Goal: Task Accomplishment & Management: Complete application form

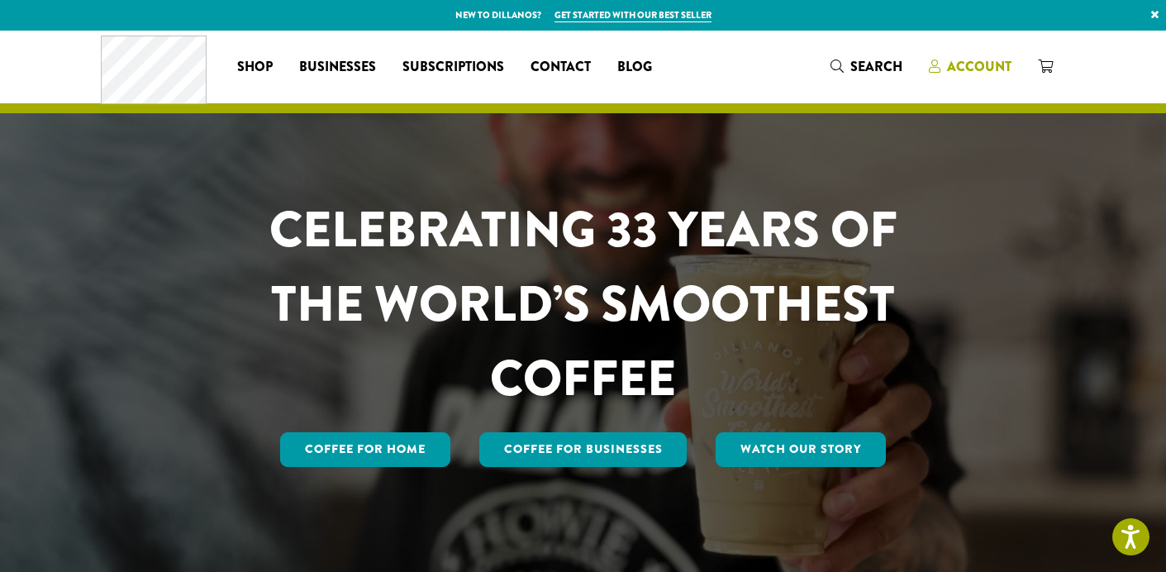
click at [1008, 61] on span "Account" at bounding box center [979, 66] width 64 height 19
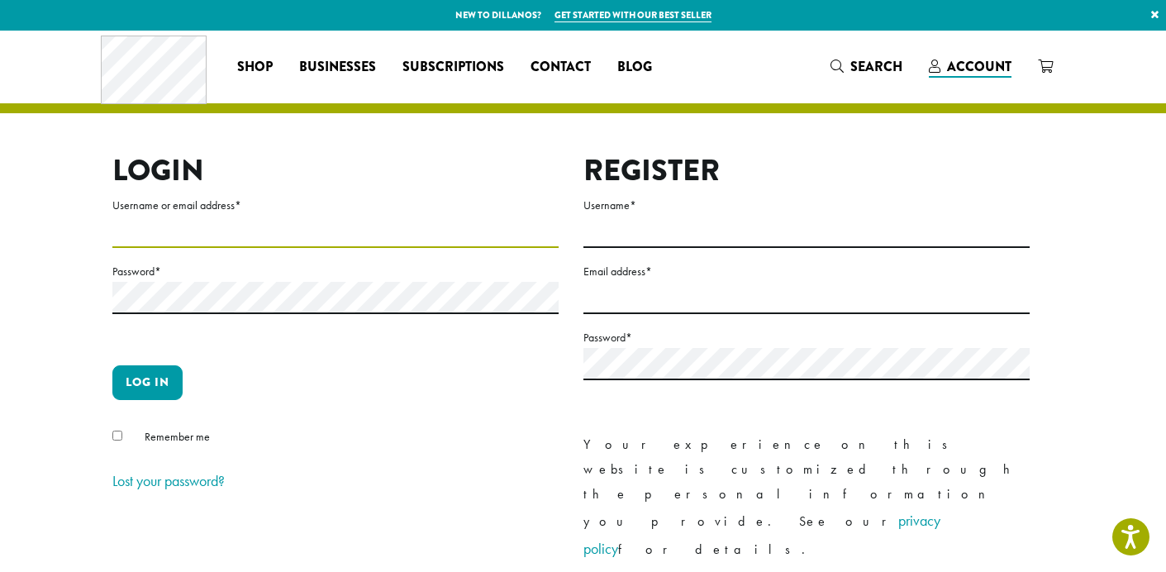
type input "**********"
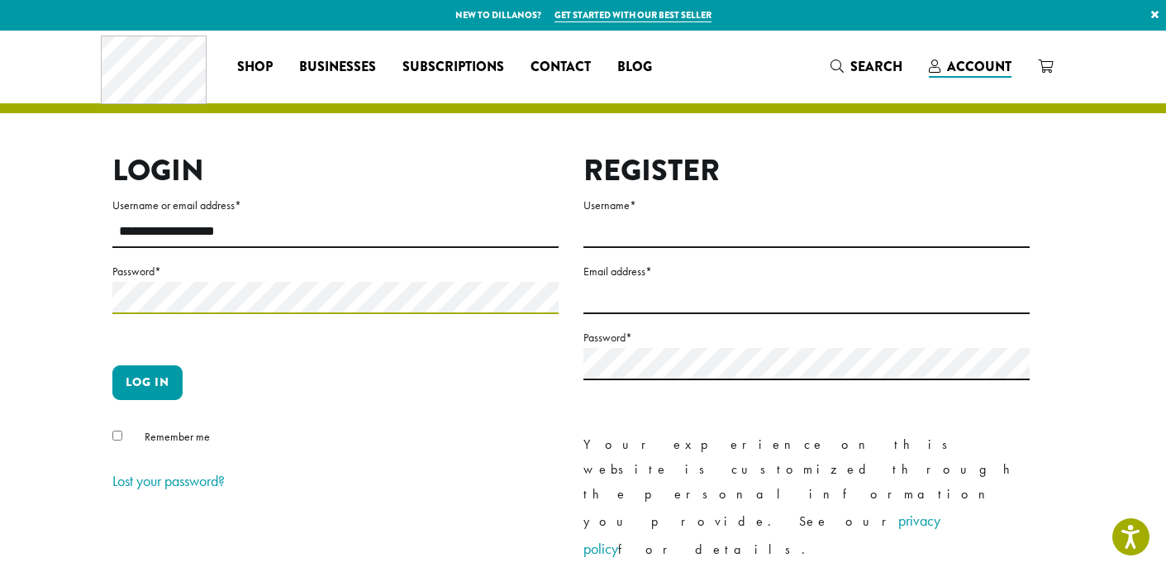
click at [147, 382] on button "Log in" at bounding box center [147, 382] width 70 height 35
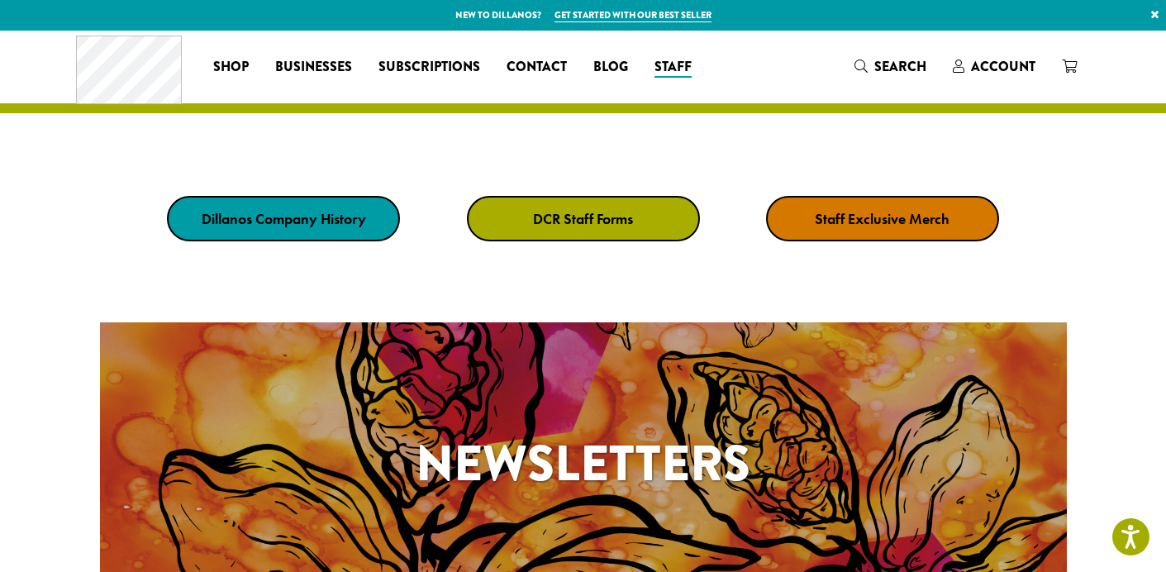
click at [616, 227] on link "DCR Staff Forms" at bounding box center [583, 218] width 233 height 45
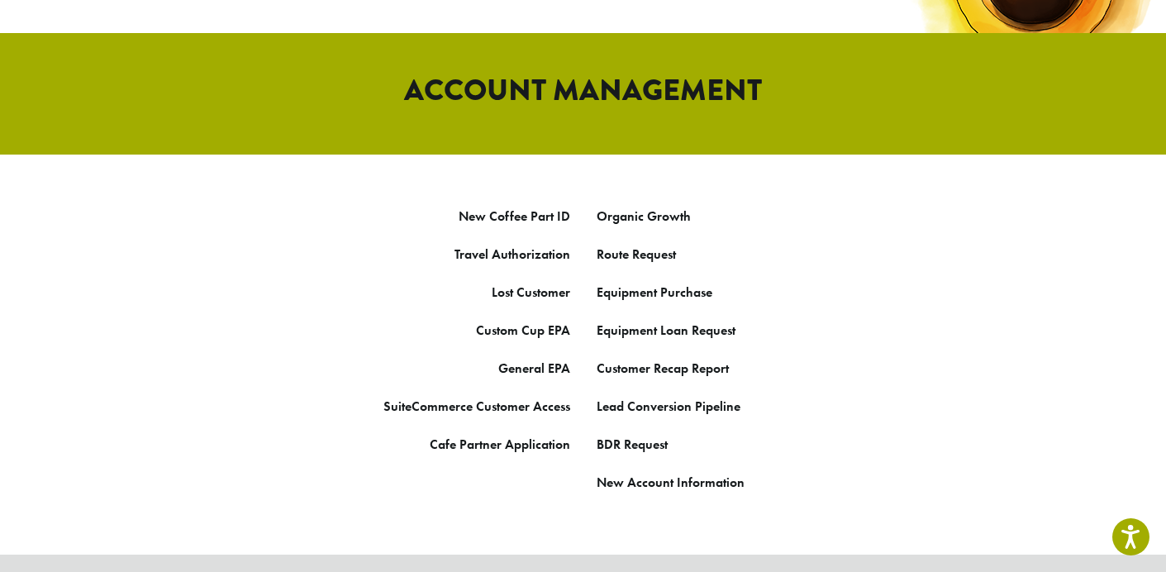
scroll to position [942, 0]
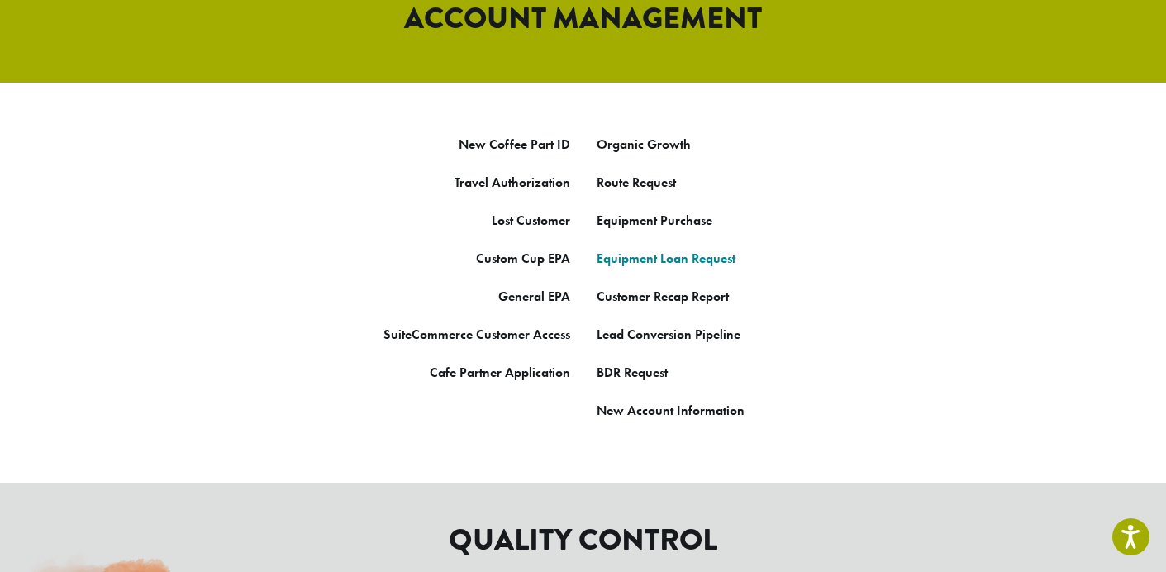
click at [705, 250] on link "Equipment Loan Request" at bounding box center [666, 258] width 139 height 17
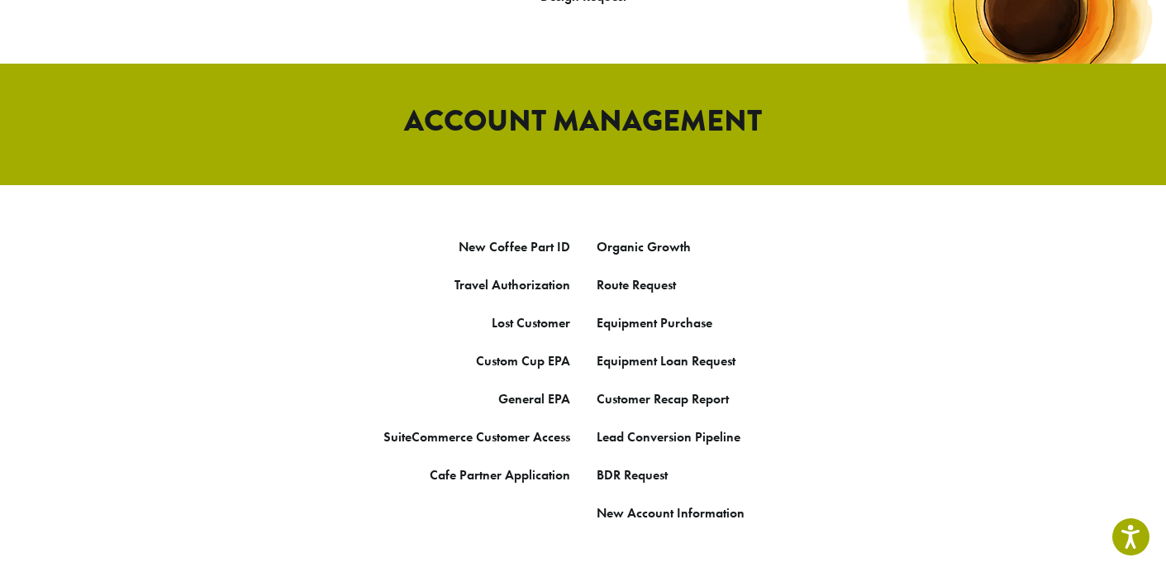
scroll to position [824, 0]
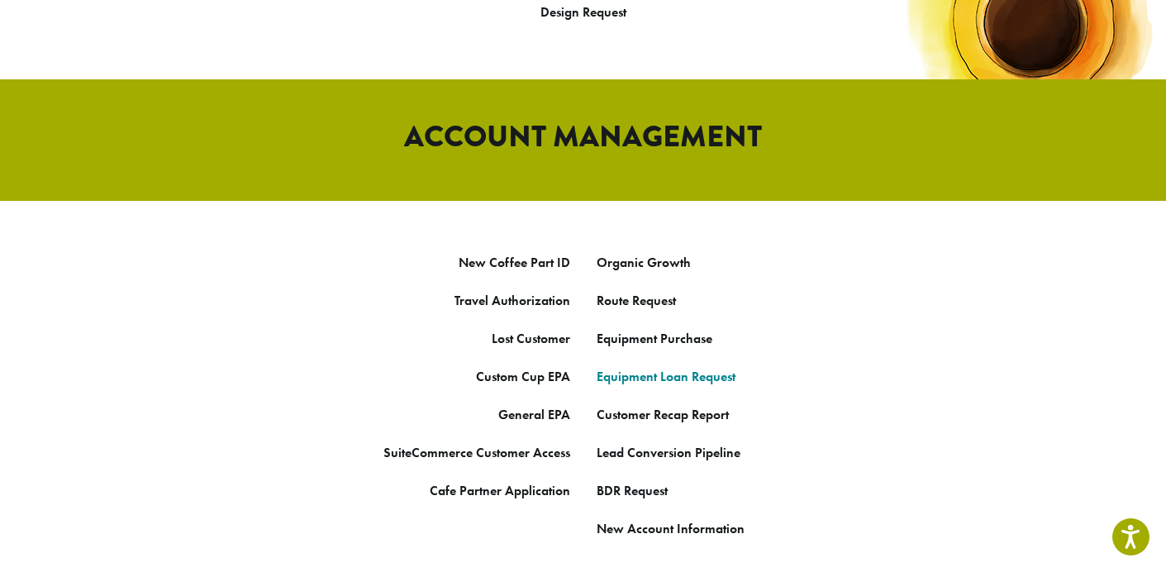
click at [663, 368] on link "Equipment Loan Request" at bounding box center [666, 376] width 139 height 17
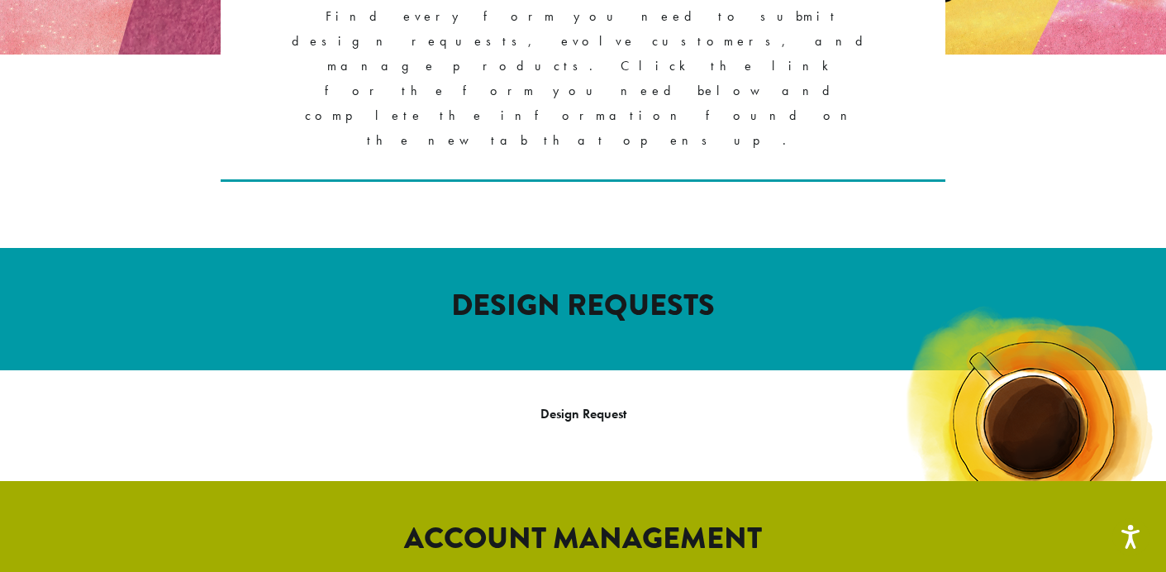
scroll to position [306, 0]
